Goal: Task Accomplishment & Management: Use online tool/utility

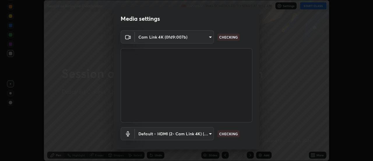
scroll to position [31, 0]
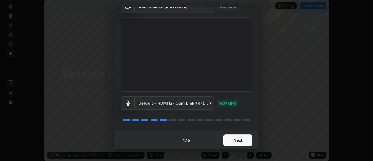
click at [237, 138] on button "Next" at bounding box center [237, 140] width 29 height 12
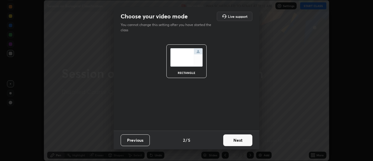
scroll to position [0, 0]
click at [238, 138] on button "Next" at bounding box center [237, 140] width 29 height 12
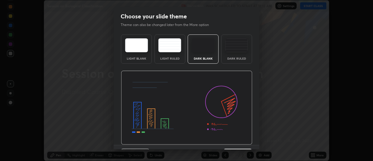
scroll to position [14, 0]
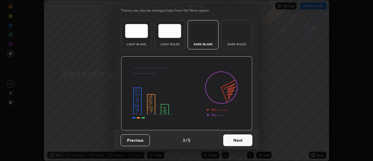
click at [240, 139] on button "Next" at bounding box center [237, 140] width 29 height 12
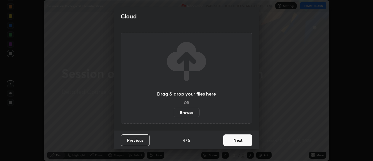
scroll to position [0, 0]
click at [239, 139] on button "Next" at bounding box center [237, 140] width 29 height 12
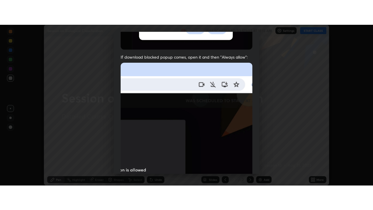
scroll to position [149, 0]
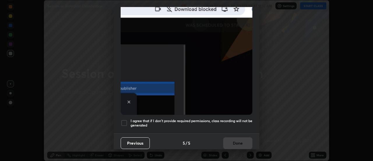
click at [127, 122] on div at bounding box center [124, 122] width 7 height 7
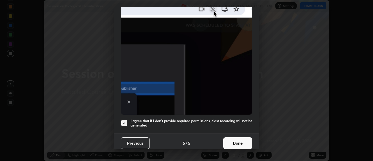
click at [238, 138] on button "Done" at bounding box center [237, 143] width 29 height 12
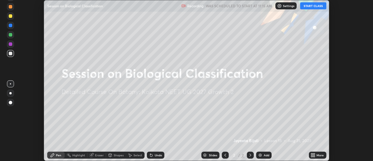
click at [315, 6] on button "START CLASS" at bounding box center [313, 5] width 26 height 7
click at [261, 154] on img at bounding box center [260, 154] width 5 height 5
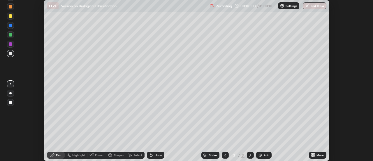
click at [314, 154] on icon at bounding box center [314, 153] width 1 height 1
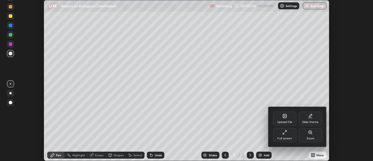
click at [284, 133] on icon at bounding box center [283, 133] width 1 height 1
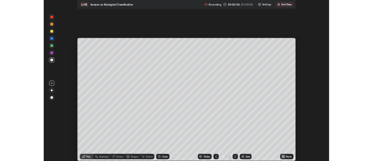
scroll to position [210, 373]
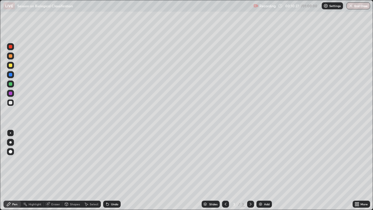
click at [284, 160] on div "Slides 3 / 3 Add" at bounding box center [237, 204] width 232 height 12
click at [110, 160] on div "Undo" at bounding box center [111, 203] width 17 height 7
click at [9, 84] on div at bounding box center [10, 83] width 3 height 3
click at [10, 142] on div at bounding box center [10, 142] width 2 height 2
click at [10, 103] on div at bounding box center [10, 102] width 3 height 3
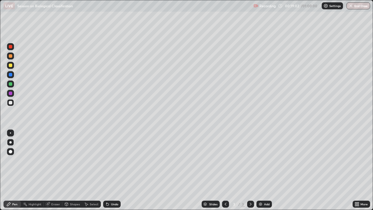
click at [111, 160] on div "Undo" at bounding box center [114, 204] width 7 height 3
click at [113, 160] on div "Undo" at bounding box center [114, 204] width 7 height 3
click at [10, 84] on div at bounding box center [10, 83] width 3 height 3
click at [13, 103] on div at bounding box center [10, 102] width 7 height 7
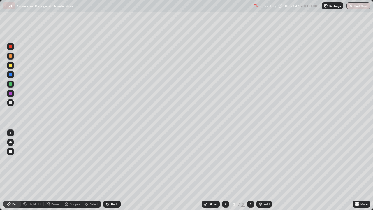
click at [11, 85] on div at bounding box center [10, 83] width 3 height 3
click at [10, 103] on div at bounding box center [10, 102] width 3 height 3
click at [107, 160] on icon at bounding box center [107, 204] width 2 height 2
click at [258, 160] on img at bounding box center [260, 204] width 5 height 5
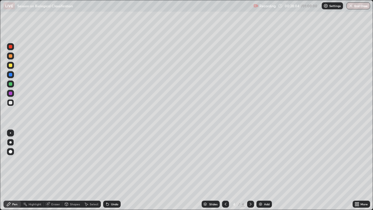
click at [226, 160] on icon at bounding box center [226, 204] width 2 height 3
click at [250, 160] on icon at bounding box center [250, 204] width 5 height 5
click at [109, 160] on icon at bounding box center [107, 204] width 5 height 5
click at [110, 160] on div "Undo" at bounding box center [111, 203] width 17 height 7
click at [109, 160] on div "Undo" at bounding box center [111, 203] width 17 height 7
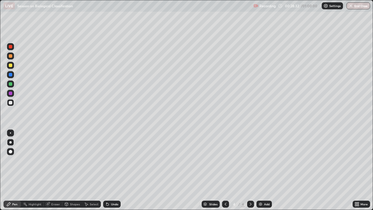
click at [109, 160] on div "Undo" at bounding box center [111, 203] width 17 height 7
click at [111, 160] on div "Undo" at bounding box center [114, 204] width 7 height 3
click at [10, 49] on div at bounding box center [10, 46] width 7 height 7
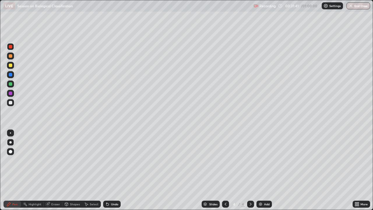
click at [32, 160] on div "Highlight" at bounding box center [35, 204] width 13 height 3
click at [14, 160] on div "Pen" at bounding box center [14, 204] width 5 height 3
click at [8, 133] on div at bounding box center [10, 132] width 7 height 7
click at [10, 142] on div at bounding box center [10, 142] width 2 height 2
click at [11, 102] on div at bounding box center [10, 102] width 3 height 3
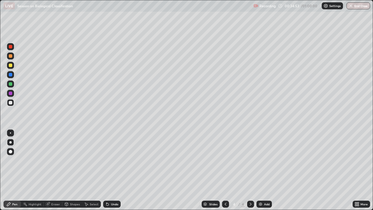
click at [112, 160] on div "Undo" at bounding box center [114, 204] width 7 height 3
click at [111, 160] on div "Undo" at bounding box center [111, 203] width 17 height 7
click at [261, 160] on img at bounding box center [260, 204] width 5 height 5
click at [112, 160] on div "Undo" at bounding box center [114, 204] width 7 height 3
click at [107, 160] on div "Undo" at bounding box center [111, 203] width 17 height 7
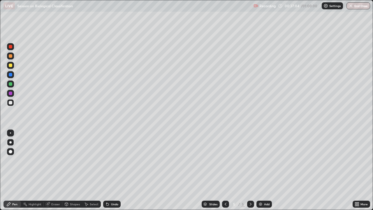
click at [107, 160] on div "Undo" at bounding box center [111, 203] width 17 height 7
click at [10, 133] on div at bounding box center [10, 132] width 1 height 1
click at [47, 160] on icon at bounding box center [47, 204] width 5 height 5
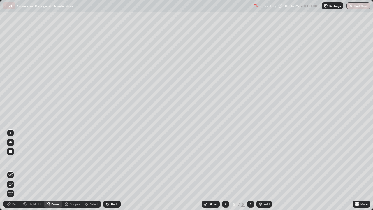
click at [6, 160] on div "Pen" at bounding box center [11, 203] width 17 height 7
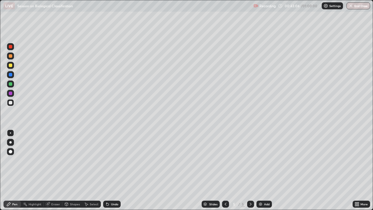
click at [9, 84] on div at bounding box center [10, 83] width 3 height 3
click at [11, 103] on div at bounding box center [10, 102] width 3 height 3
click at [111, 160] on div "Undo" at bounding box center [114, 204] width 7 height 3
click at [110, 160] on div "Undo" at bounding box center [111, 203] width 17 height 7
click at [10, 142] on div at bounding box center [10, 142] width 2 height 2
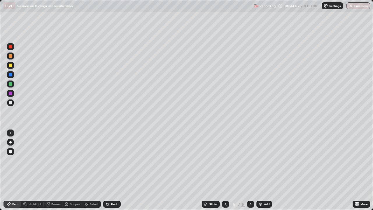
click at [9, 133] on div at bounding box center [10, 132] width 7 height 7
click at [10, 141] on div at bounding box center [10, 142] width 2 height 2
click at [108, 160] on icon at bounding box center [107, 204] width 5 height 5
click at [9, 132] on div at bounding box center [10, 132] width 7 height 7
click at [111, 160] on div "Undo" at bounding box center [114, 204] width 7 height 3
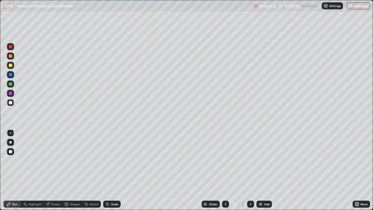
click at [111, 160] on div "Undo" at bounding box center [114, 204] width 7 height 3
click at [11, 84] on div at bounding box center [10, 83] width 3 height 3
click at [11, 103] on div at bounding box center [10, 102] width 3 height 3
click at [106, 160] on icon at bounding box center [106, 203] width 1 height 1
click at [107, 160] on icon at bounding box center [107, 204] width 2 height 2
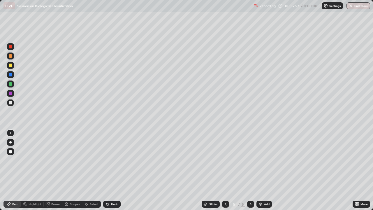
click at [107, 160] on icon at bounding box center [107, 204] width 2 height 2
click at [109, 160] on div "Undo" at bounding box center [111, 203] width 17 height 7
click at [110, 160] on div "Undo" at bounding box center [111, 203] width 17 height 7
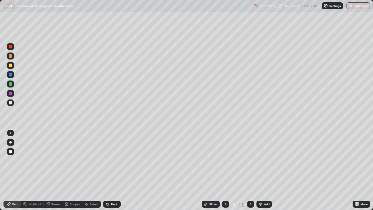
click at [110, 160] on div "Undo" at bounding box center [111, 203] width 17 height 7
click at [111, 160] on div "Undo" at bounding box center [114, 204] width 7 height 3
click at [261, 160] on img at bounding box center [260, 204] width 5 height 5
click at [11, 144] on div at bounding box center [10, 142] width 7 height 7
click at [10, 84] on div at bounding box center [10, 83] width 3 height 3
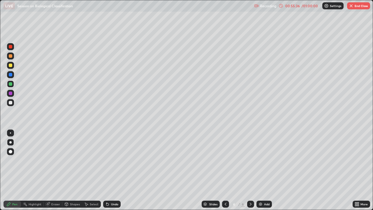
click at [9, 105] on div at bounding box center [10, 102] width 7 height 7
click at [225, 160] on icon at bounding box center [225, 204] width 5 height 5
click at [10, 57] on div at bounding box center [10, 55] width 3 height 3
click at [247, 160] on div at bounding box center [250, 203] width 7 height 7
click at [10, 102] on div at bounding box center [10, 102] width 3 height 3
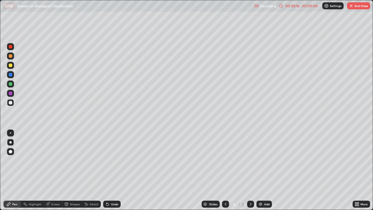
click at [10, 132] on div at bounding box center [10, 132] width 1 height 1
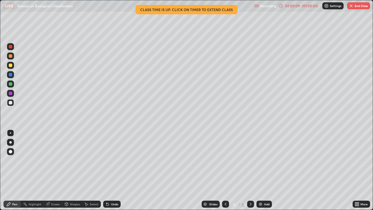
click at [10, 143] on div at bounding box center [10, 142] width 2 height 2
click at [10, 133] on div at bounding box center [10, 132] width 1 height 1
click at [356, 7] on button "End Class" at bounding box center [358, 5] width 23 height 7
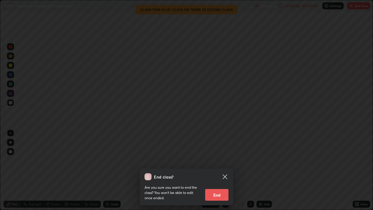
click at [220, 160] on button "End" at bounding box center [216, 195] width 23 height 12
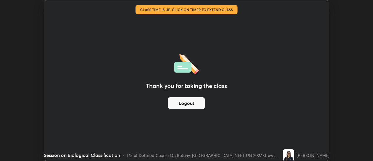
scroll to position [28980, 28768]
